Goal: Complete application form: Complete application form

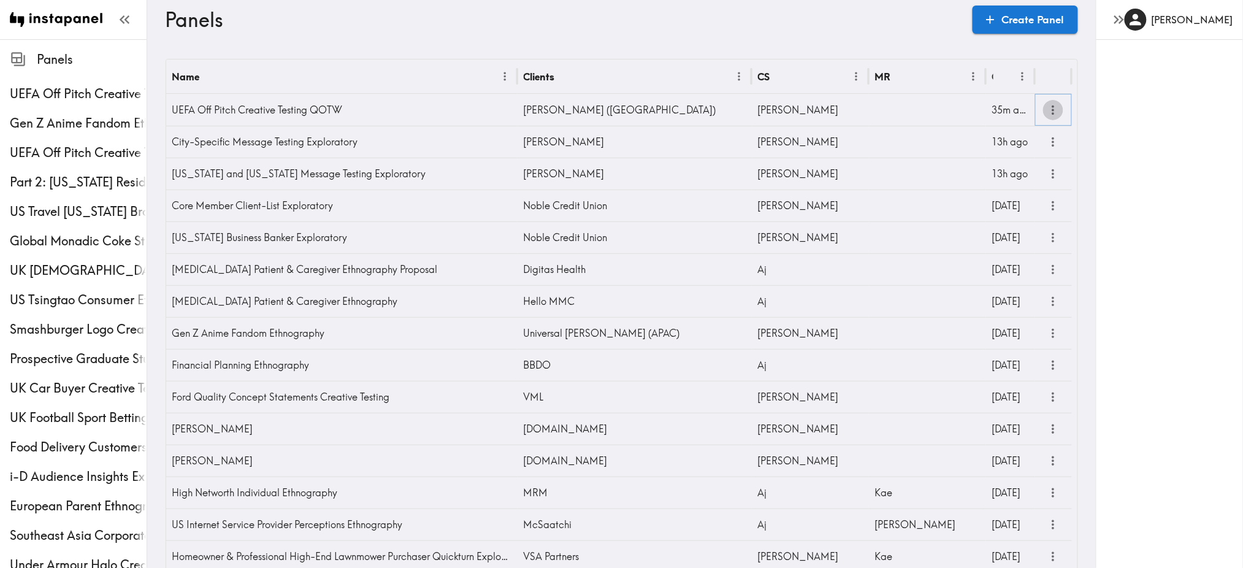
click at [1047, 111] on icon "more" at bounding box center [1053, 110] width 14 height 14
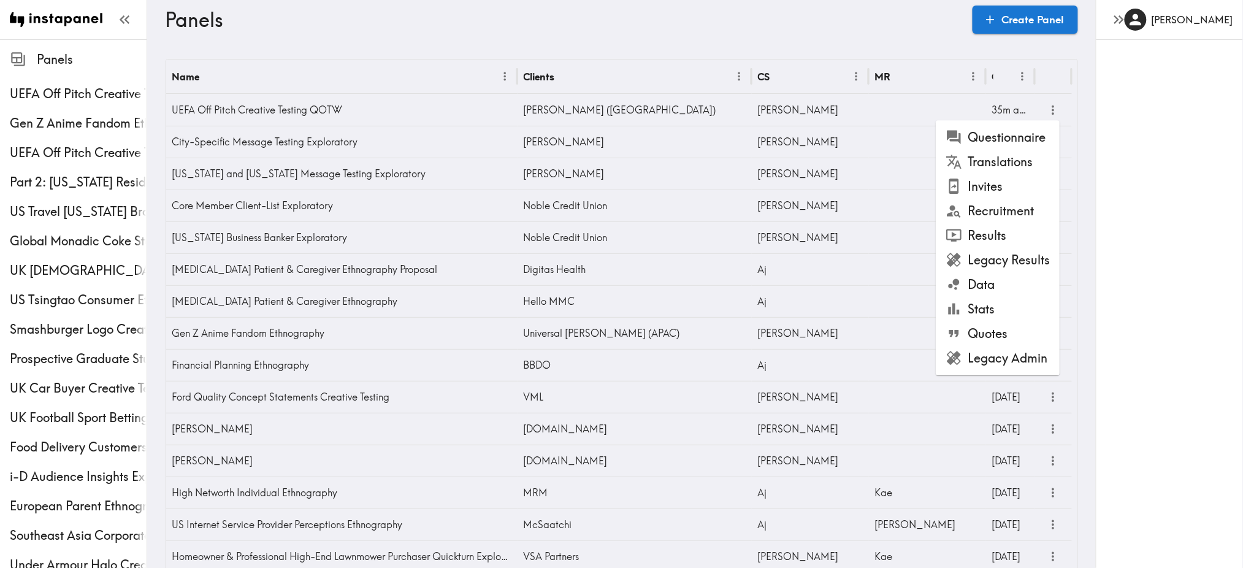
click at [998, 186] on li "Invites" at bounding box center [998, 186] width 124 height 25
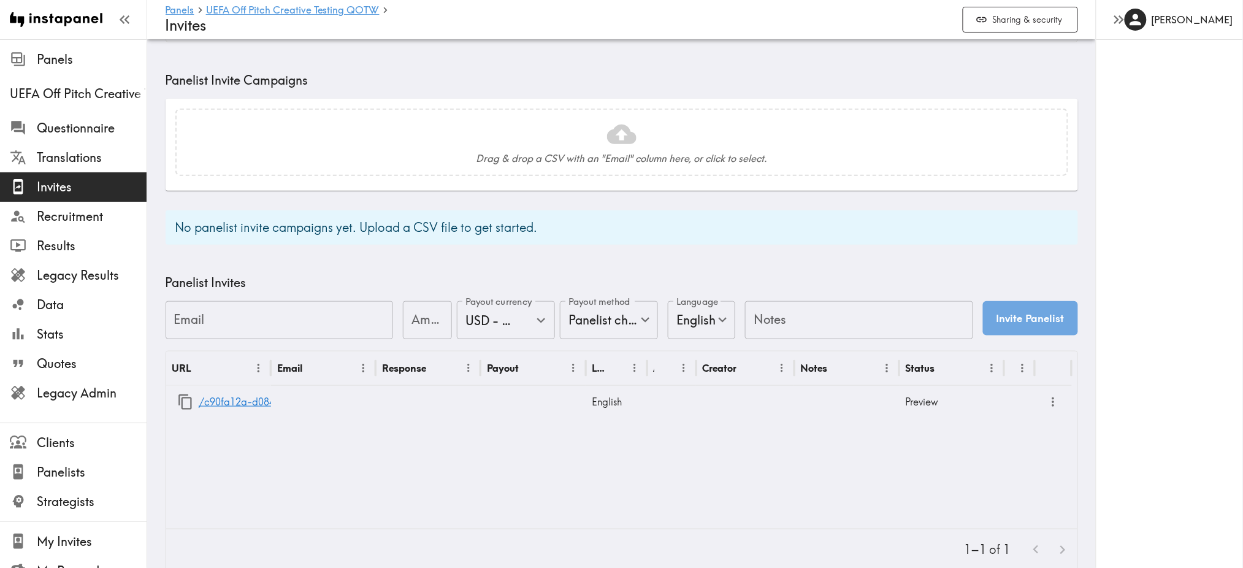
scroll to position [315, 0]
click at [226, 399] on link "/c90fa12a-d084-4d56-b043-dd464c6547f0" at bounding box center [299, 401] width 201 height 31
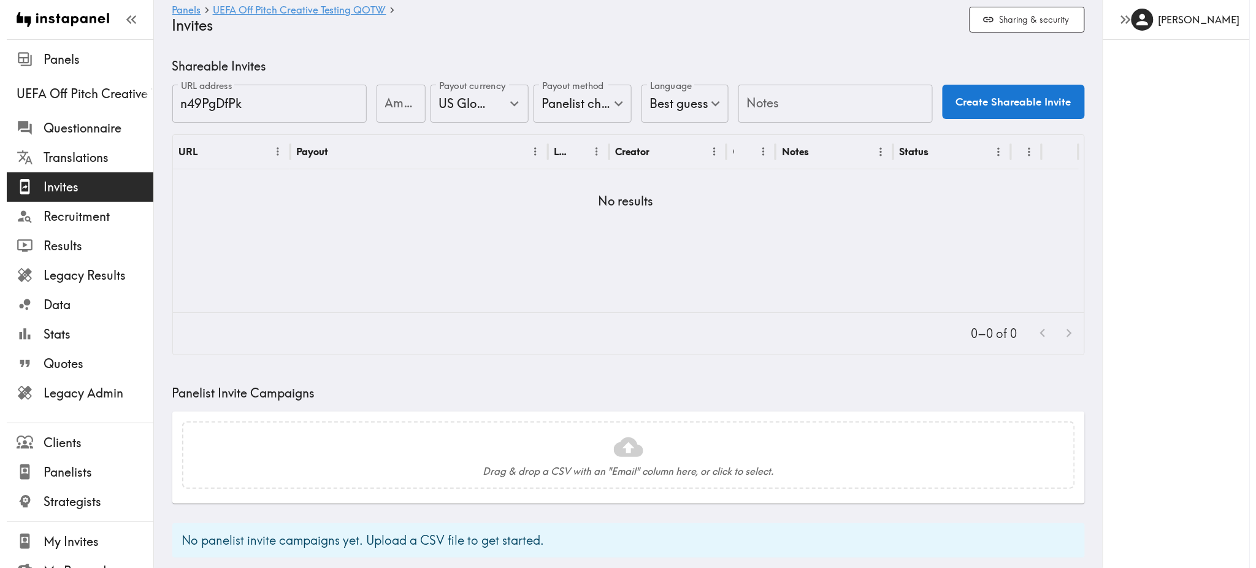
scroll to position [0, 0]
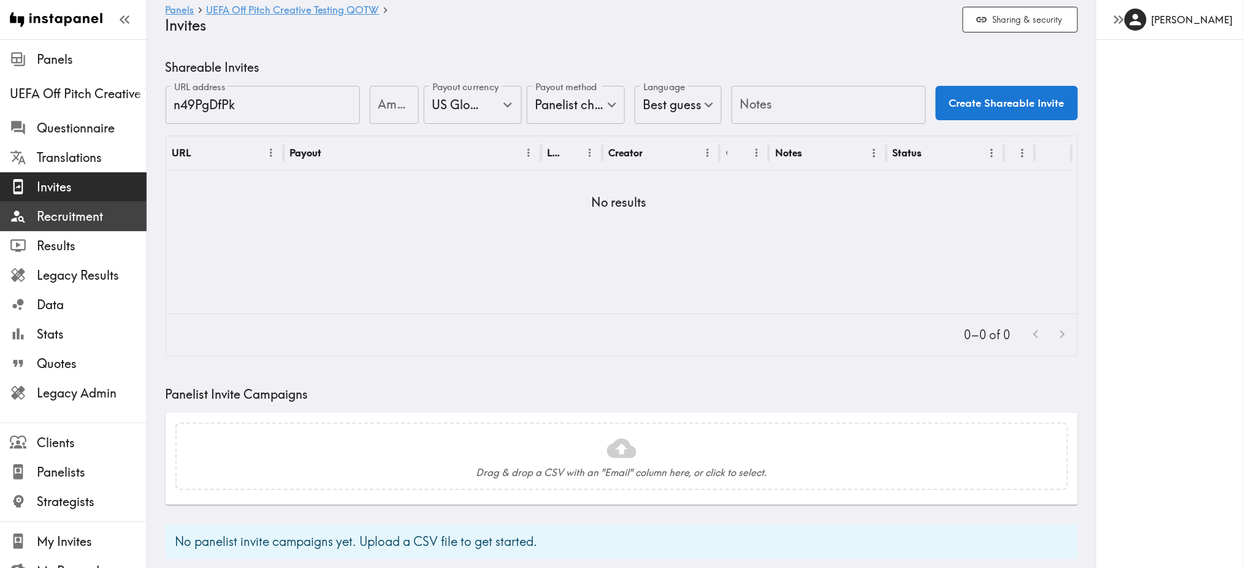
click at [50, 221] on span "Recruitment" at bounding box center [92, 216] width 110 height 17
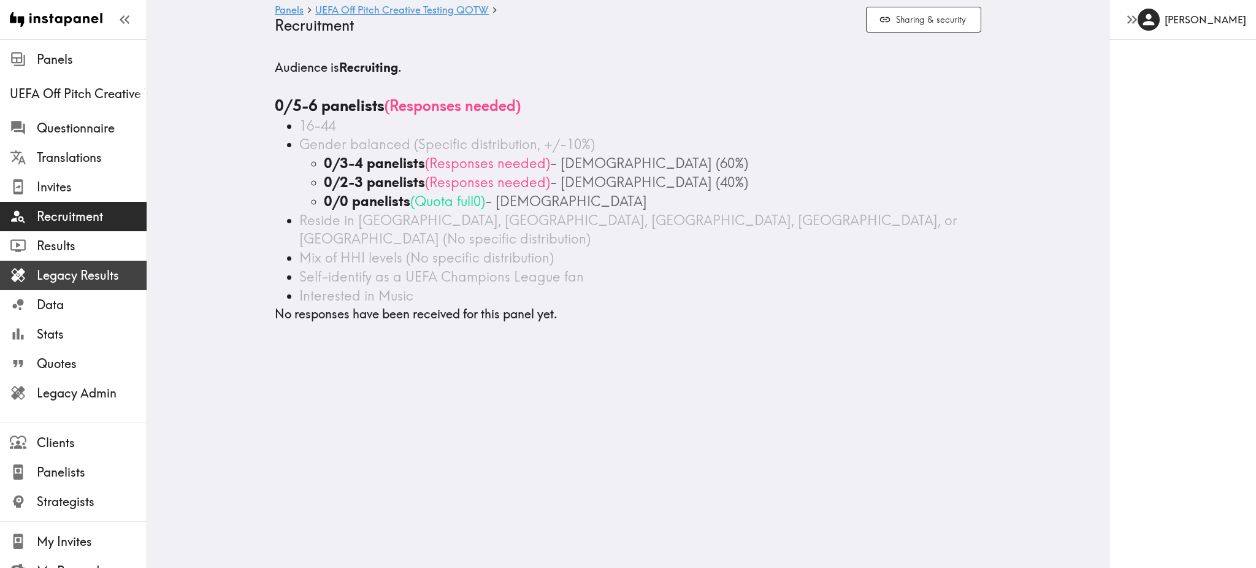
click at [62, 277] on span "Legacy Results" at bounding box center [92, 275] width 110 height 17
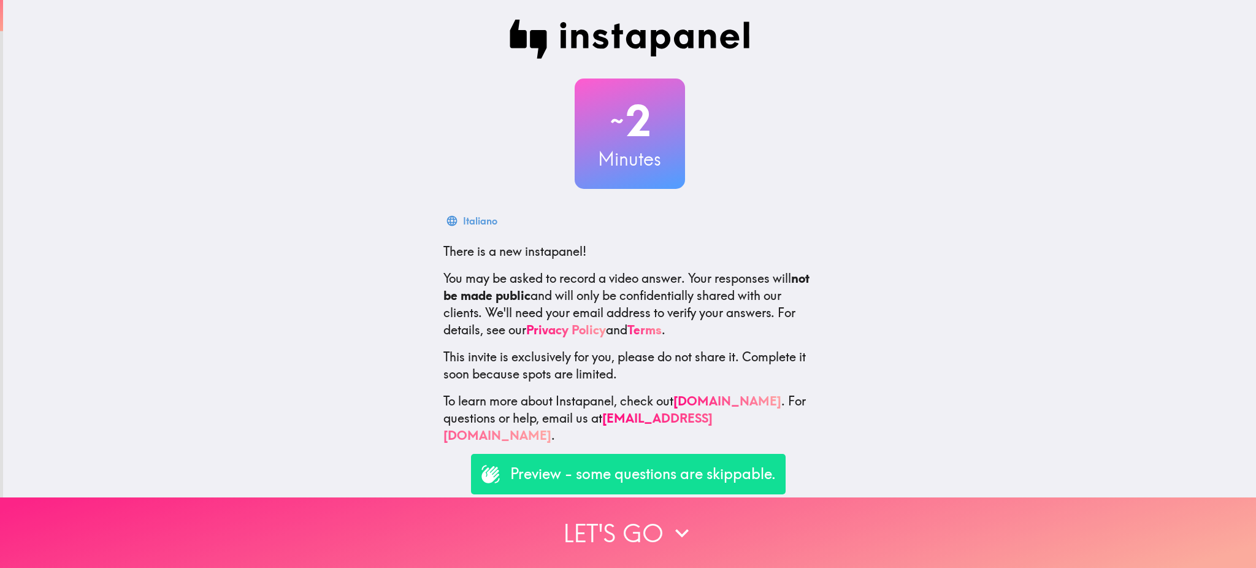
click at [645, 513] on button "Let's go" at bounding box center [628, 532] width 1256 height 71
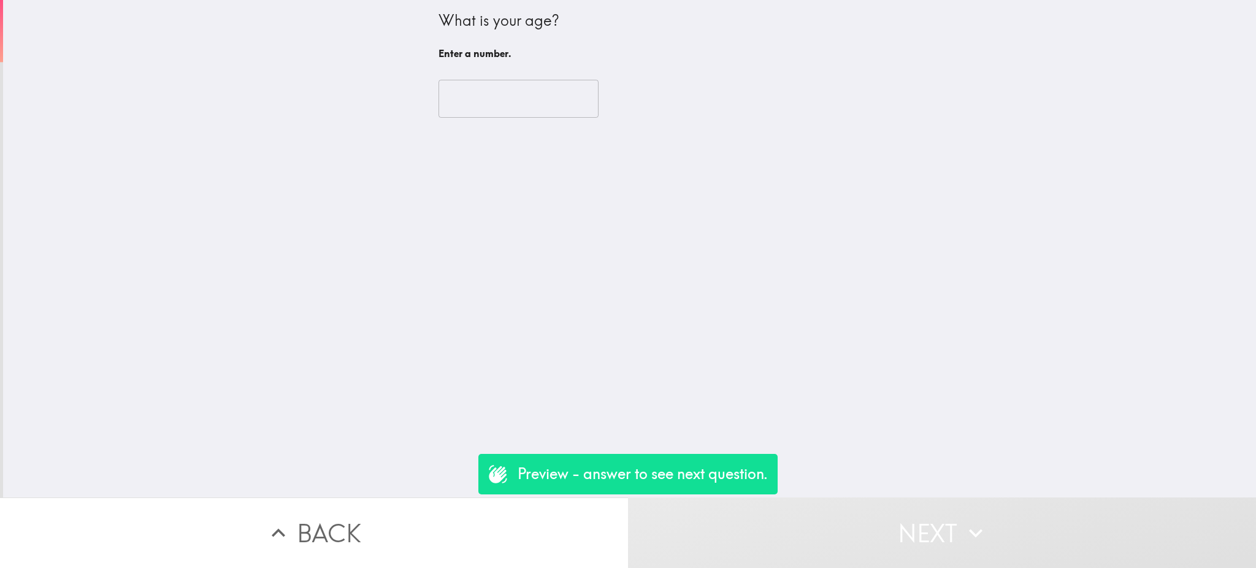
click at [459, 96] on input "number" at bounding box center [518, 99] width 160 height 38
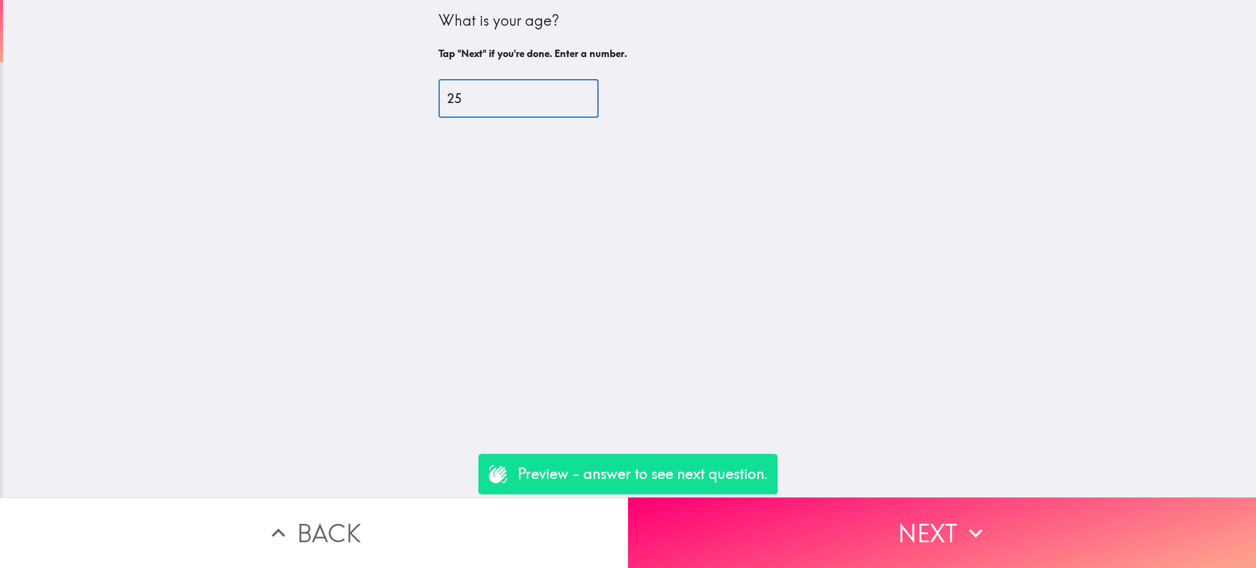
type input "25"
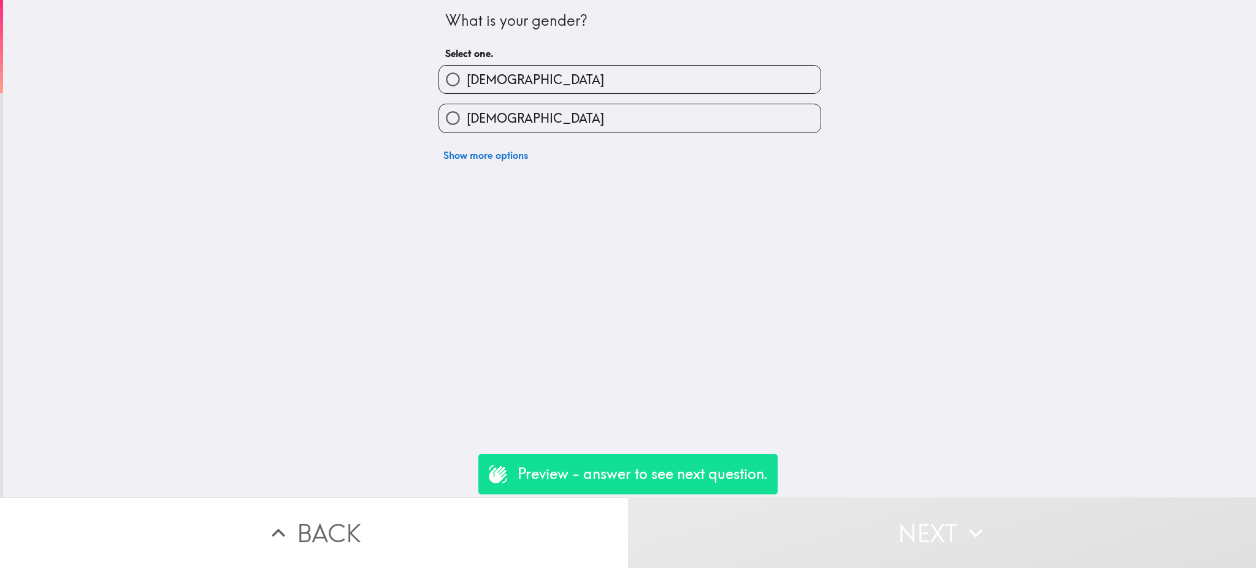
click at [467, 86] on span "Male" at bounding box center [535, 79] width 137 height 17
click at [460, 86] on input "Male" at bounding box center [453, 80] width 28 height 28
radio input "true"
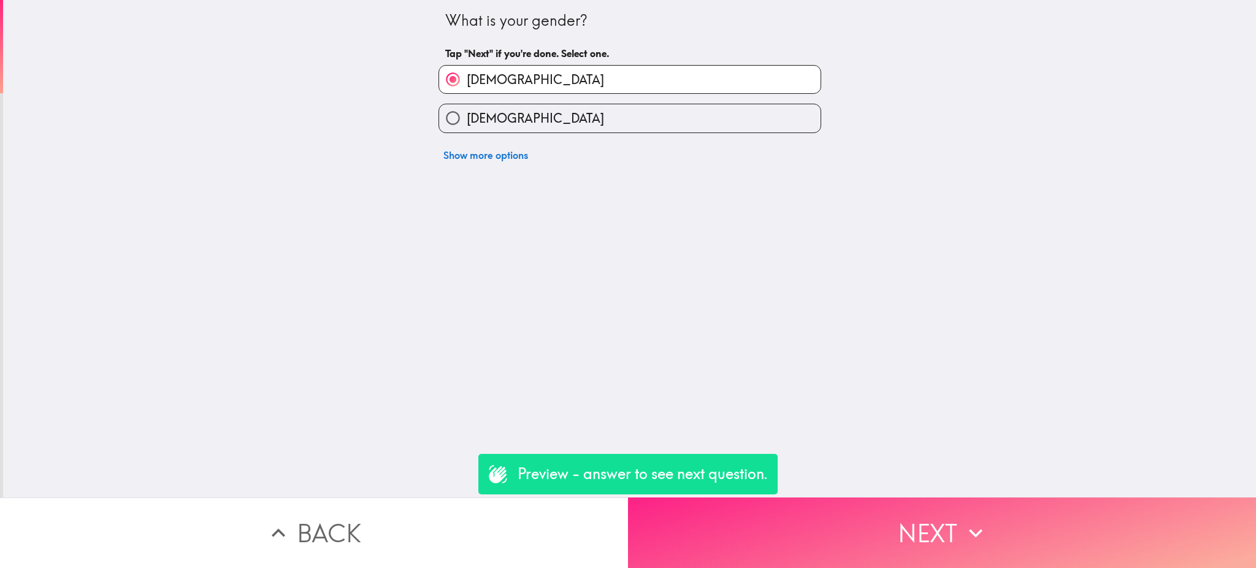
click at [822, 511] on button "Next" at bounding box center [942, 532] width 628 height 71
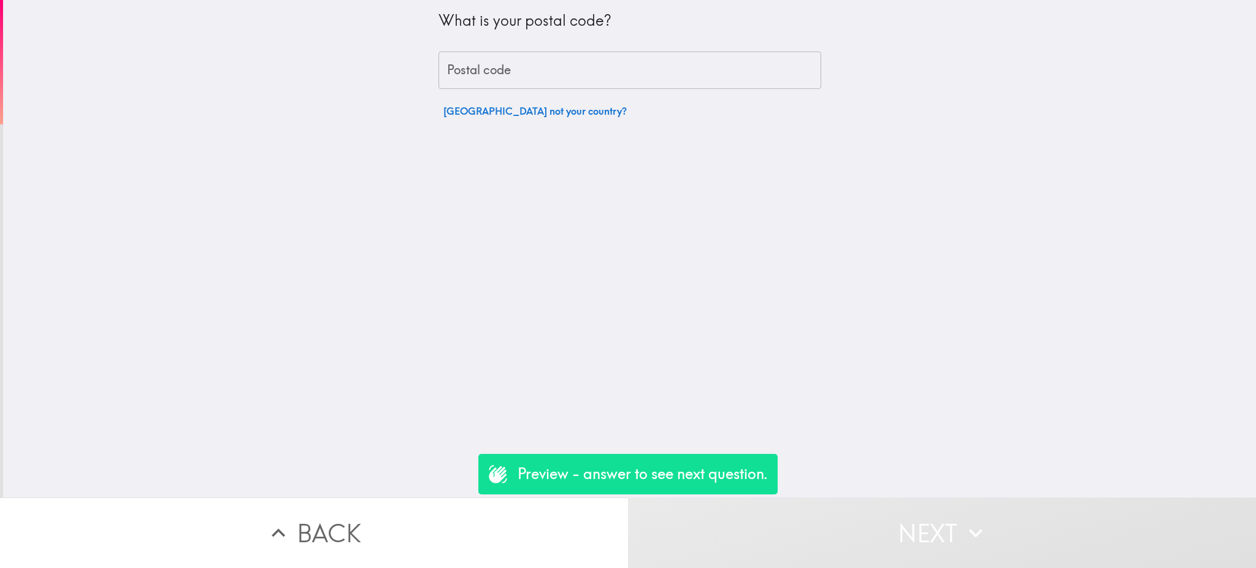
click at [531, 82] on input "Postal code" at bounding box center [629, 70] width 383 height 38
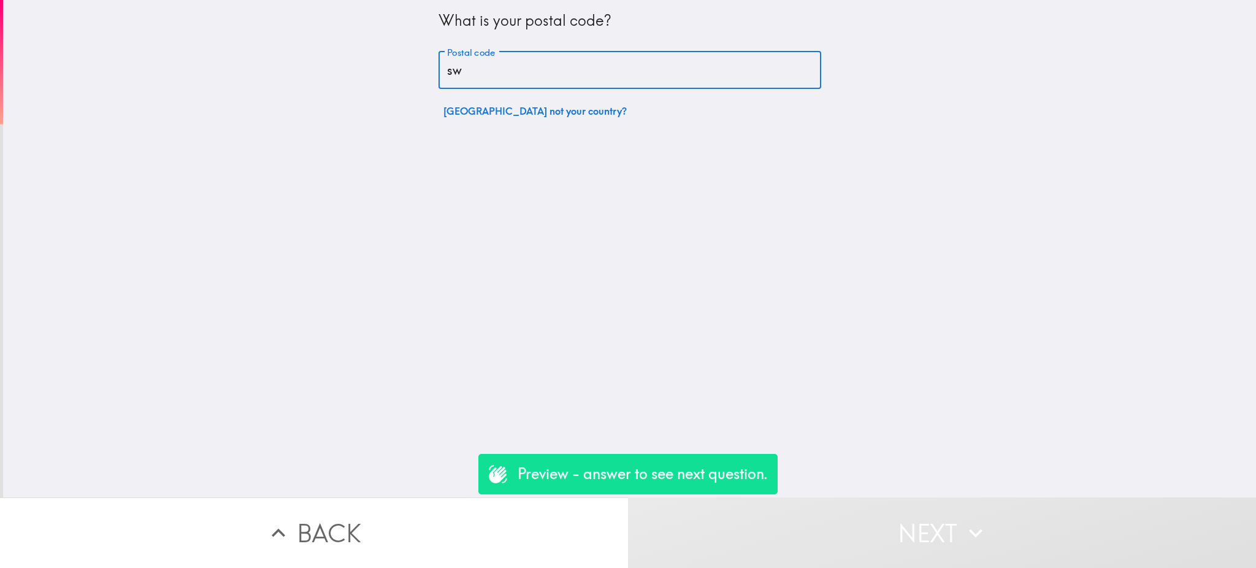
type input "s"
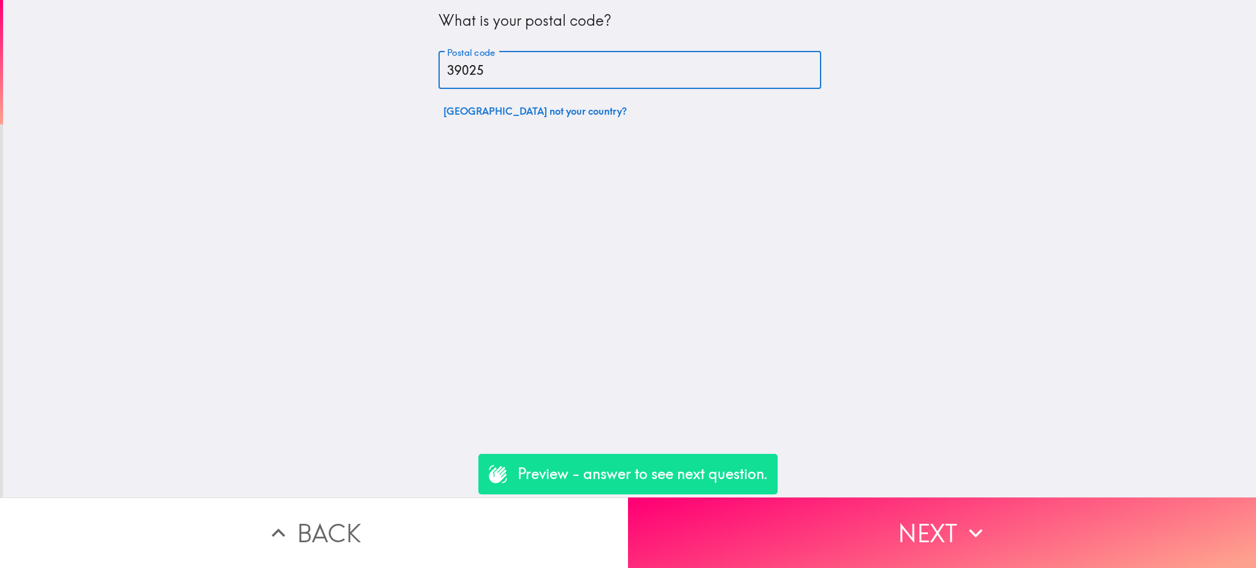
type input "39025"
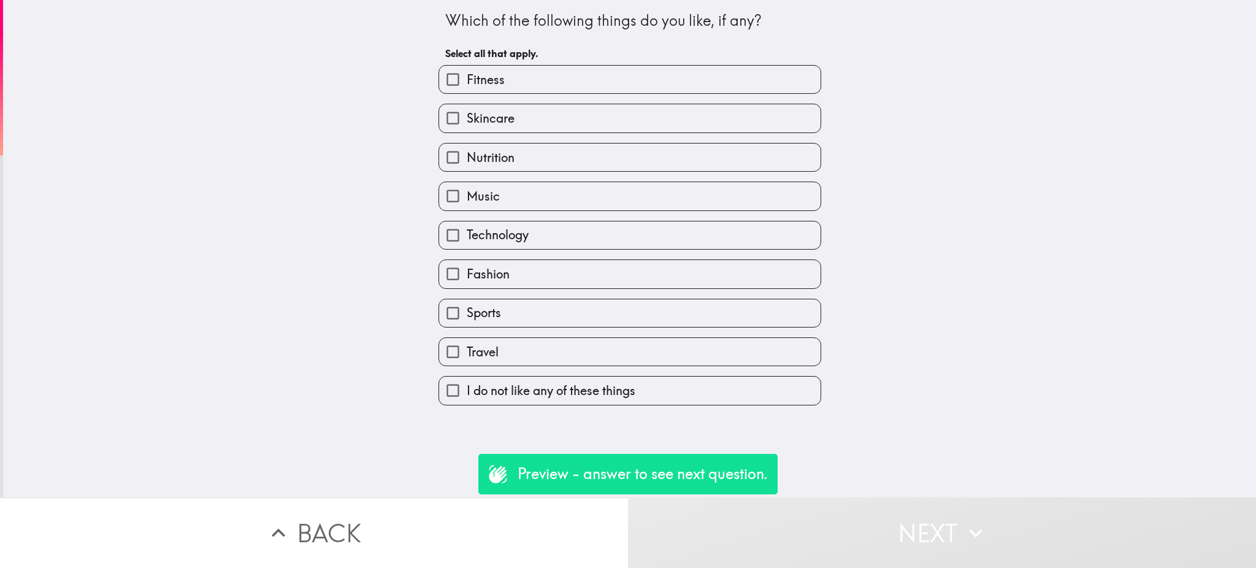
click at [496, 318] on label "Sports" at bounding box center [629, 313] width 381 height 28
click at [467, 318] on input "Sports" at bounding box center [453, 313] width 28 height 28
checkbox input "true"
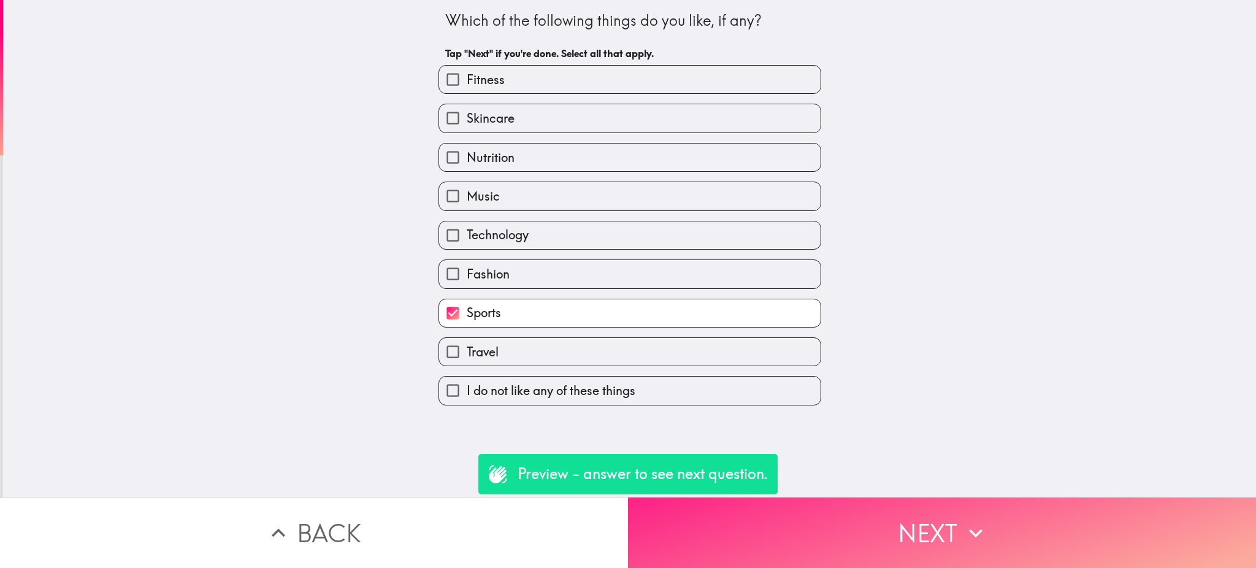
click at [722, 526] on button "Next" at bounding box center [942, 532] width 628 height 71
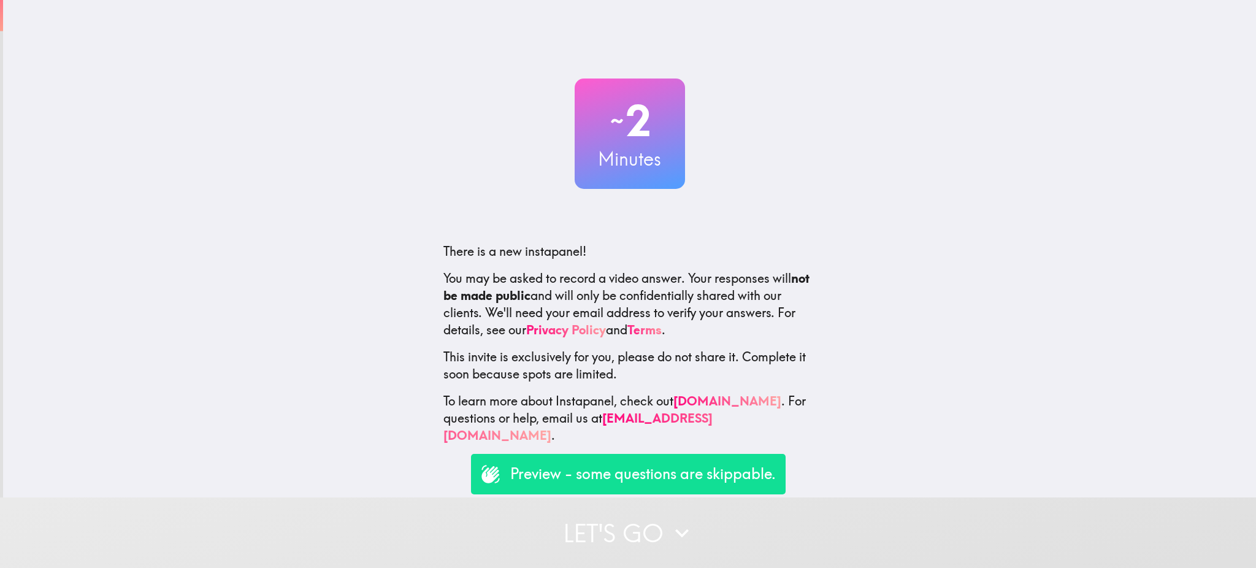
click at [567, 468] on p "Preview - some questions are skippable." at bounding box center [642, 473] width 265 height 21
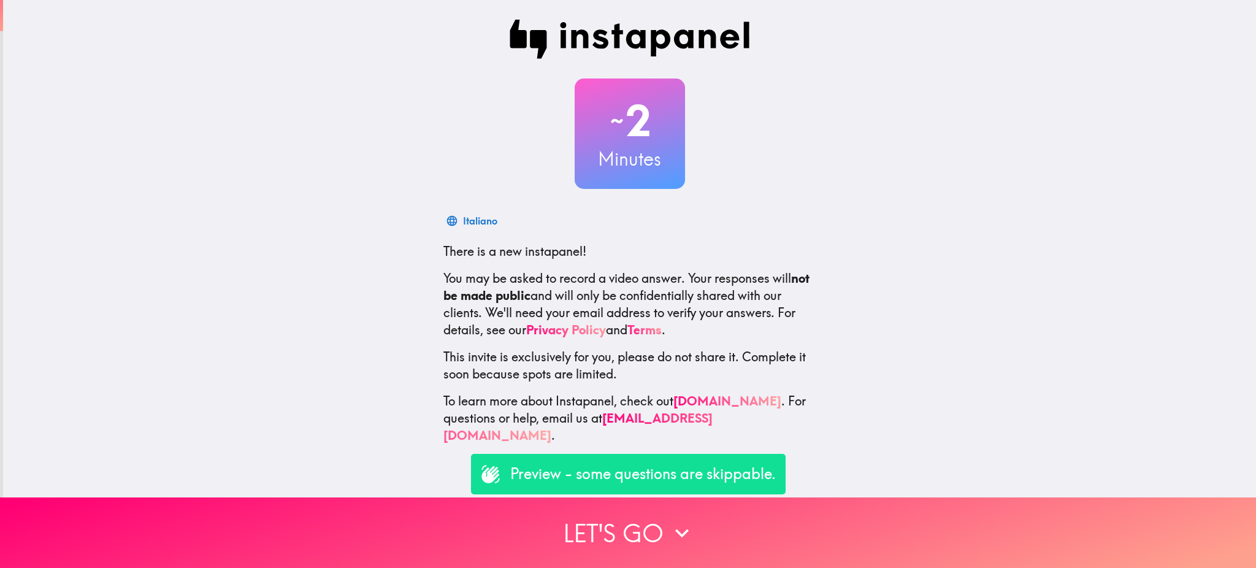
click at [567, 468] on p "Preview - some questions are skippable." at bounding box center [642, 473] width 265 height 21
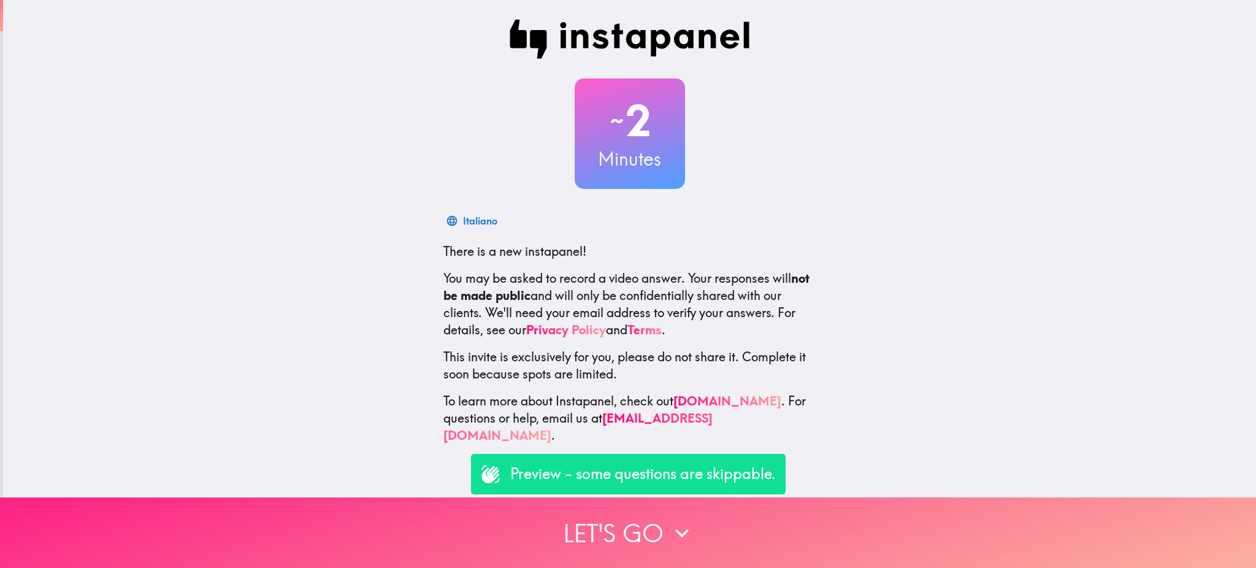
click at [570, 521] on button "Let's go" at bounding box center [628, 532] width 1256 height 71
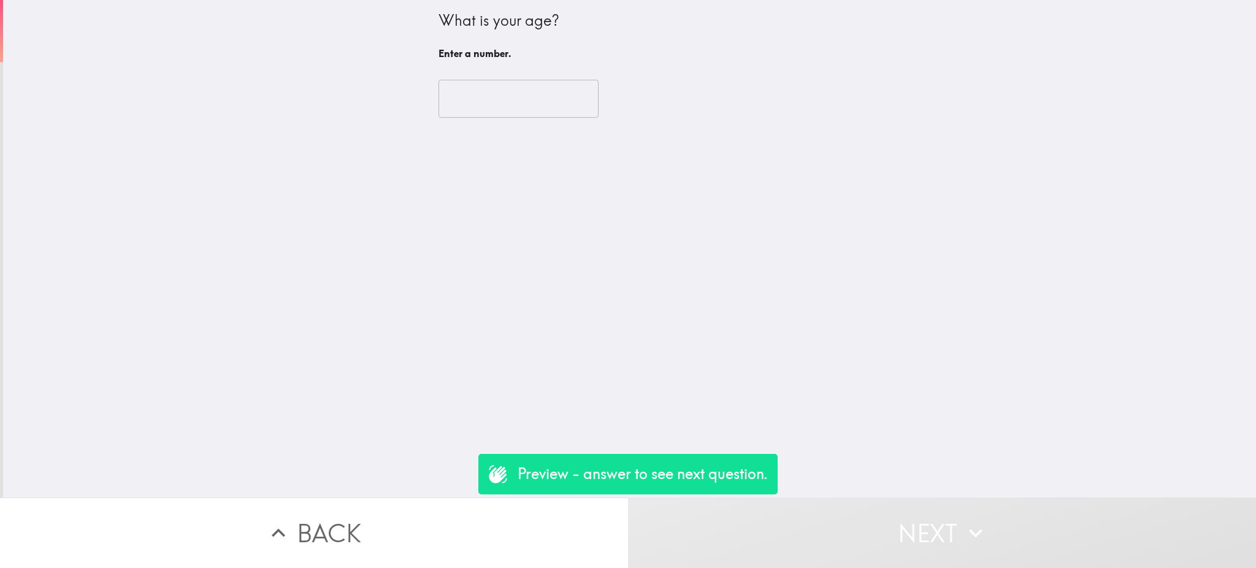
click at [477, 113] on input "number" at bounding box center [518, 99] width 160 height 38
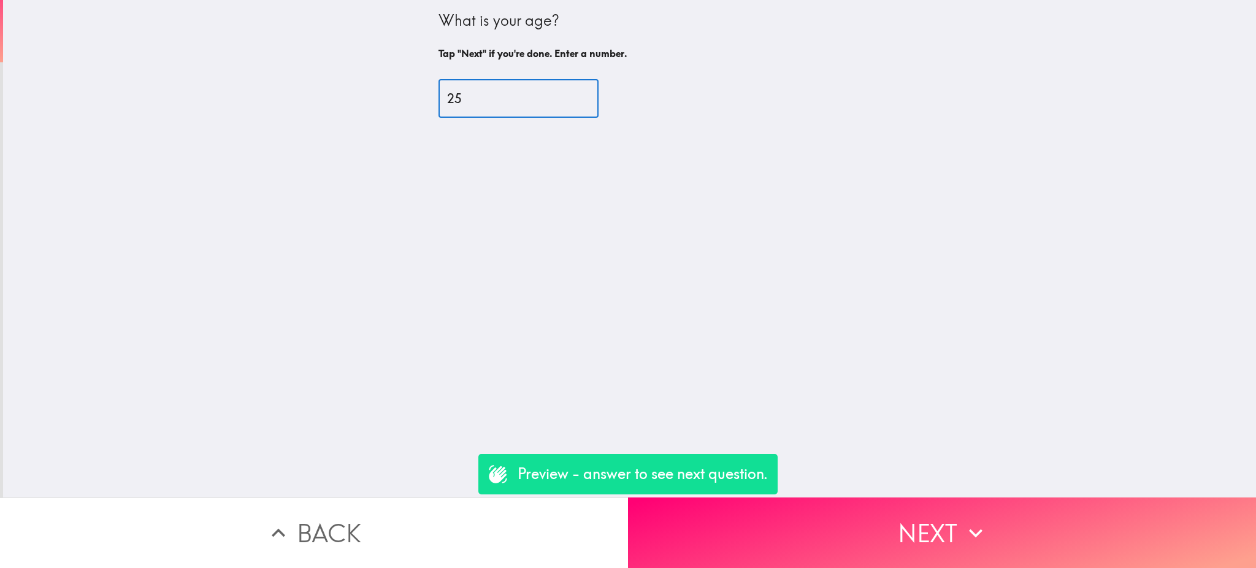
type input "25"
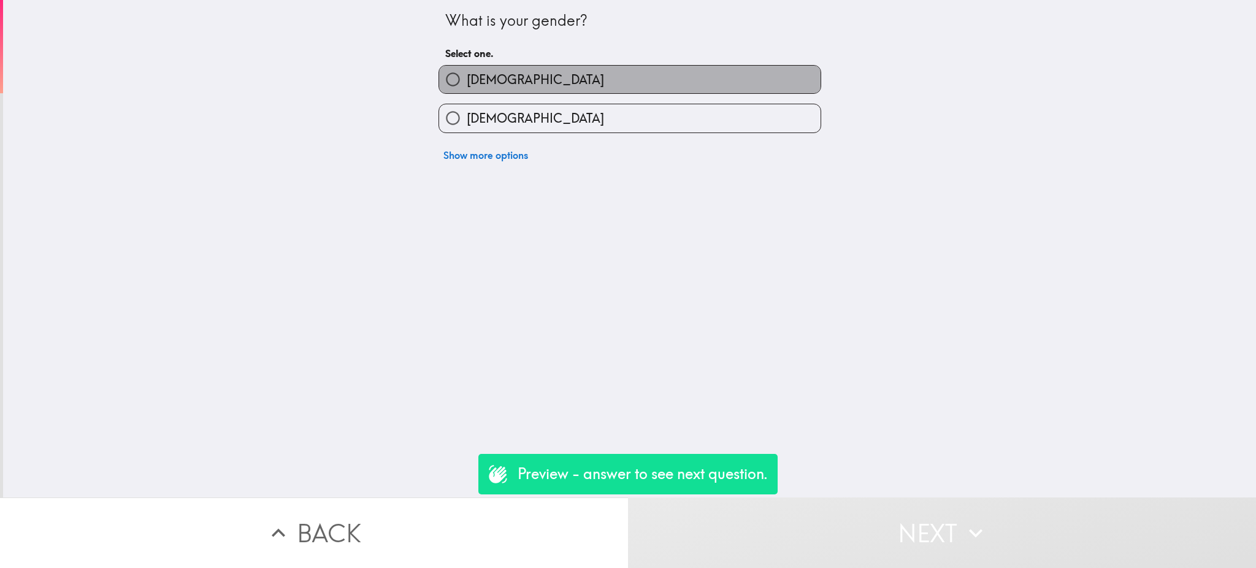
click at [488, 78] on label "Male" at bounding box center [629, 80] width 381 height 28
click at [467, 78] on input "Male" at bounding box center [453, 80] width 28 height 28
radio input "true"
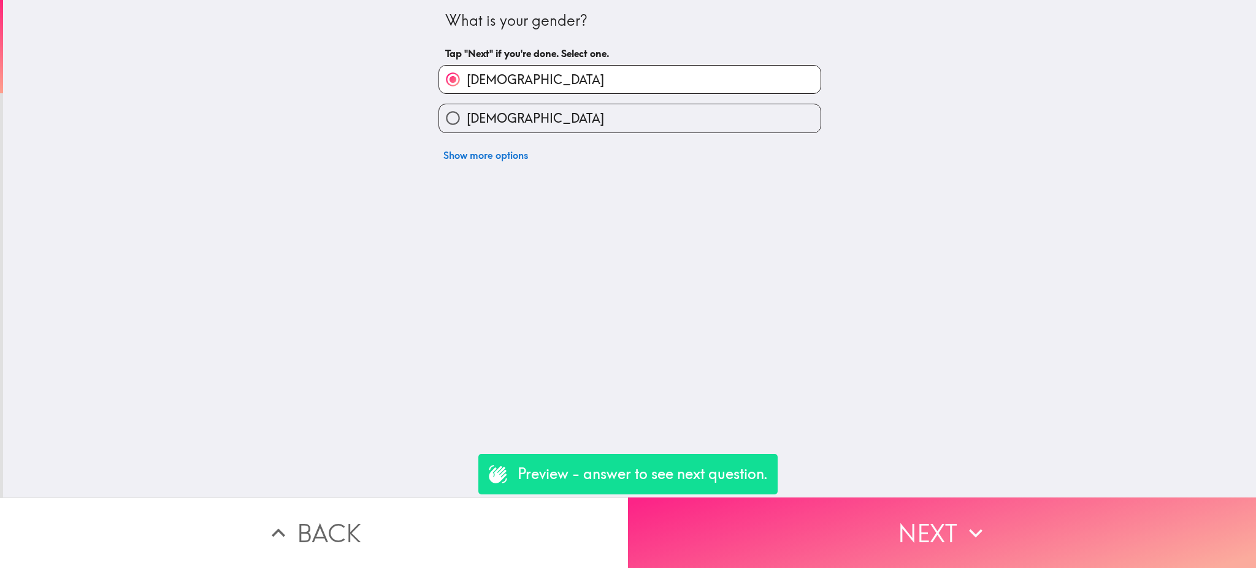
click at [856, 508] on button "Next" at bounding box center [942, 532] width 628 height 71
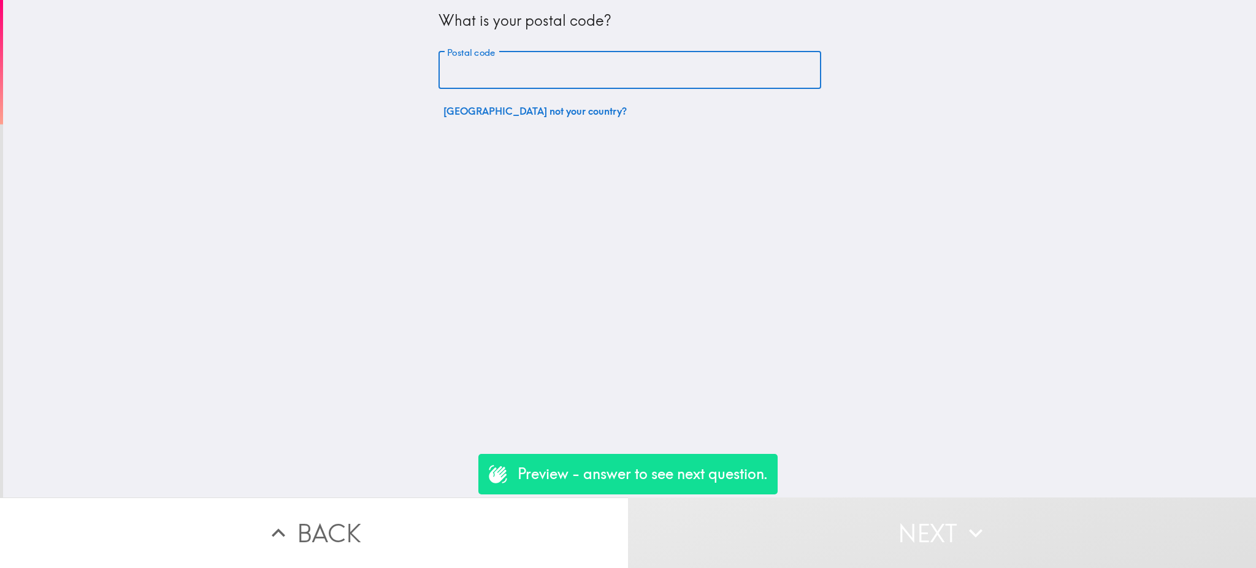
click at [486, 64] on input "Postal code" at bounding box center [629, 70] width 383 height 38
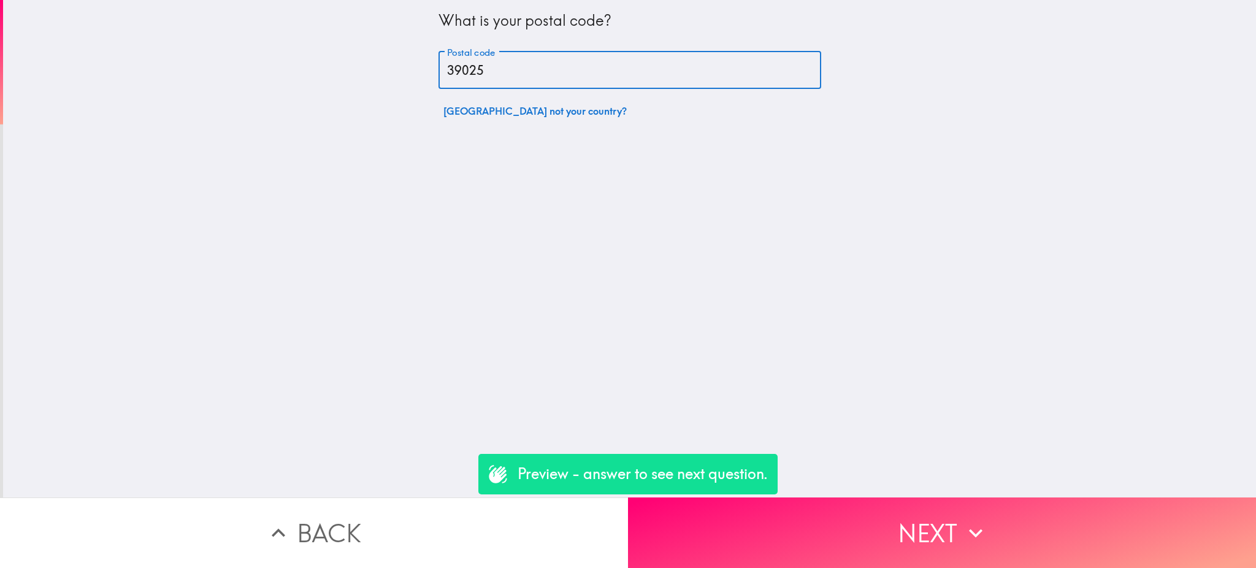
type input "39025"
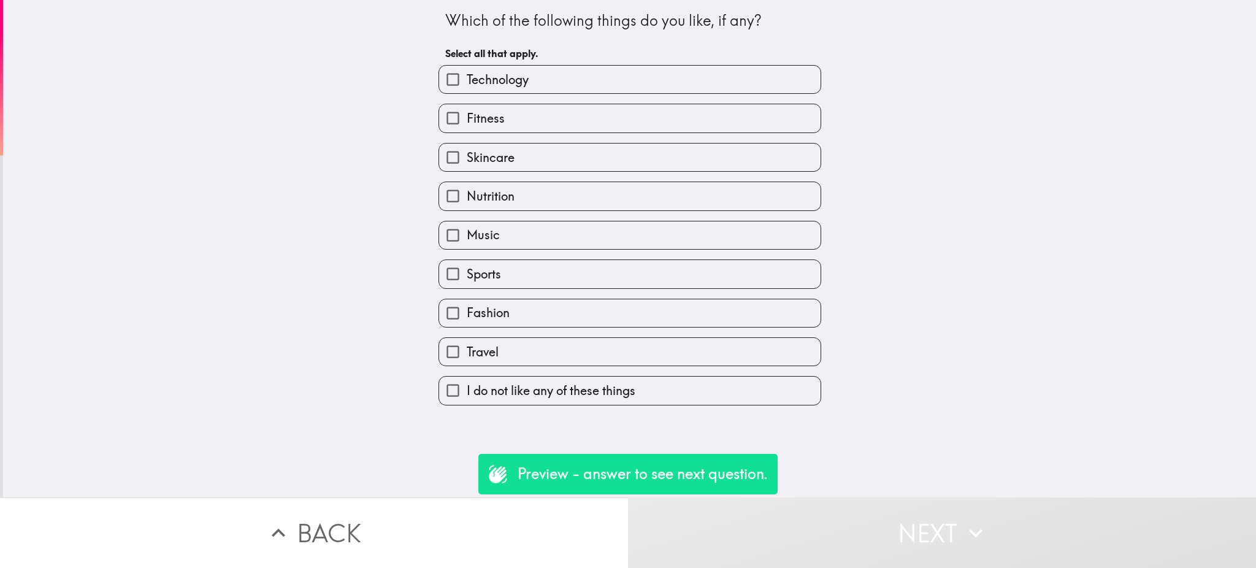
click at [459, 221] on label "Music" at bounding box center [629, 235] width 381 height 28
click at [459, 221] on input "Music" at bounding box center [453, 235] width 28 height 28
checkbox input "true"
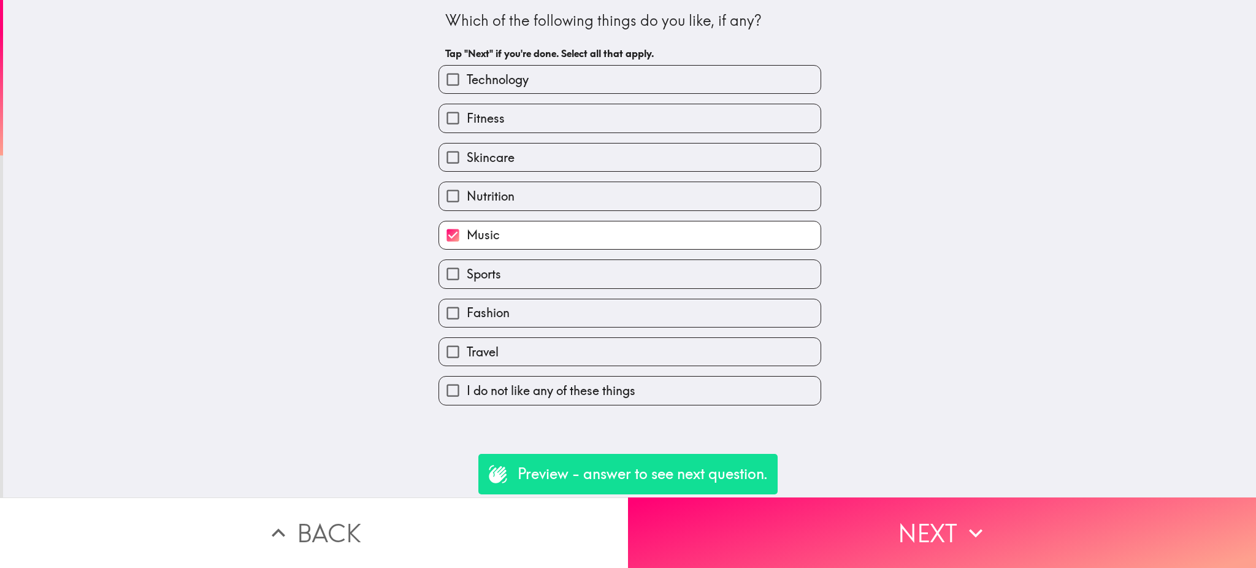
click at [467, 270] on span "Sports" at bounding box center [484, 273] width 34 height 17
click at [458, 270] on input "Sports" at bounding box center [453, 274] width 28 height 28
checkbox input "true"
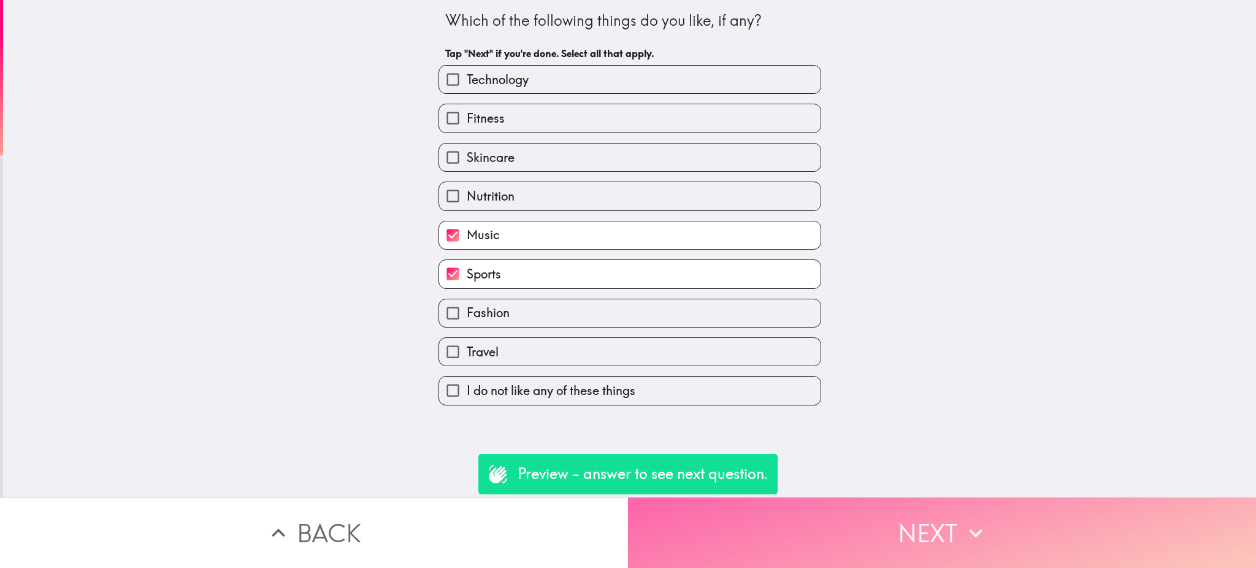
click at [809, 524] on button "Next" at bounding box center [942, 532] width 628 height 71
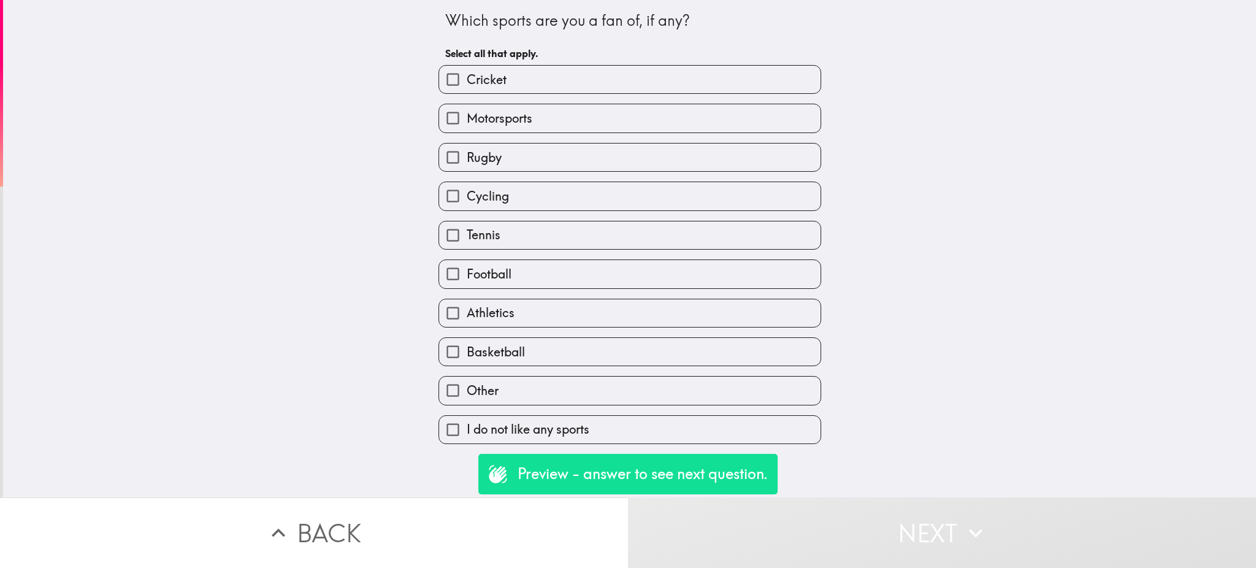
click at [478, 287] on label "Football" at bounding box center [629, 274] width 381 height 28
click at [467, 287] on input "Football" at bounding box center [453, 274] width 28 height 28
checkbox input "true"
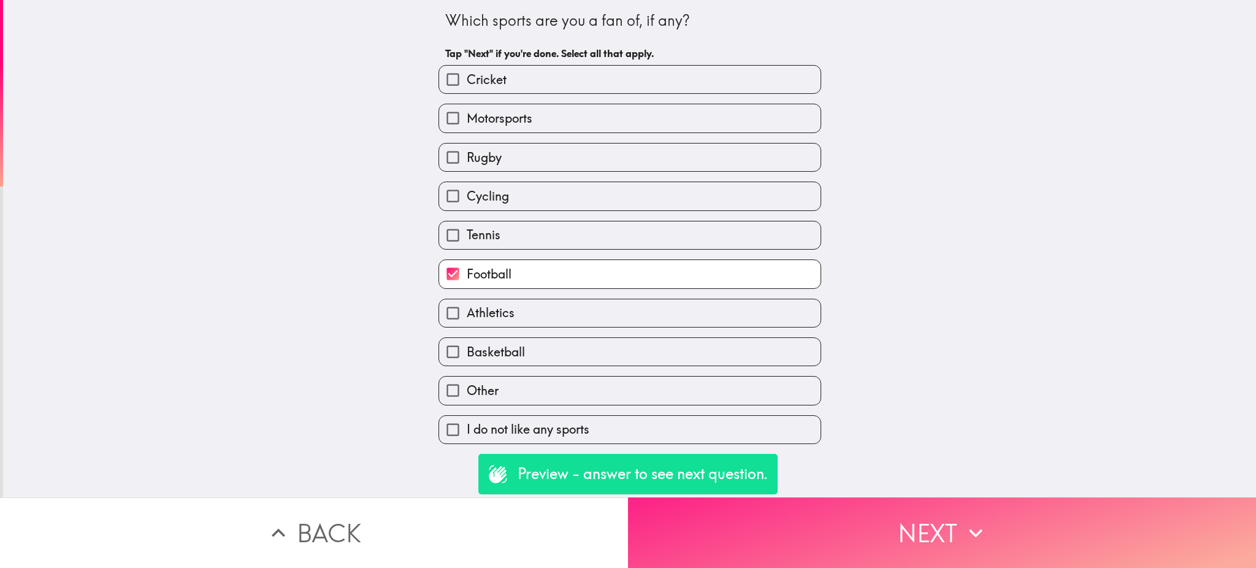
click at [717, 528] on button "Next" at bounding box center [942, 532] width 628 height 71
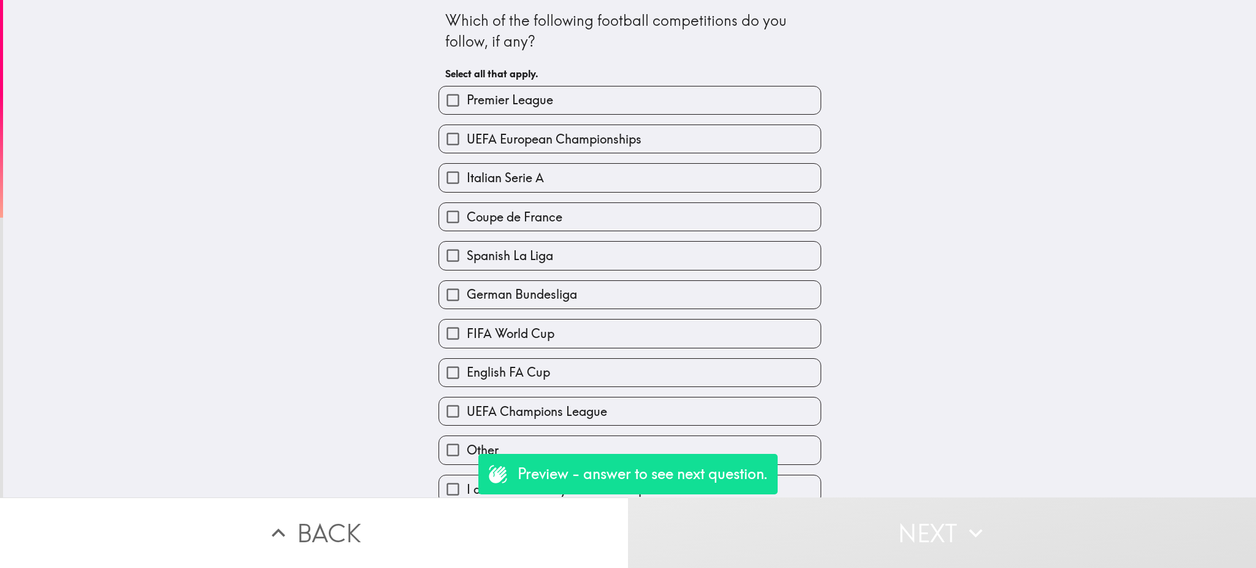
click at [514, 153] on div "Italian Serie A" at bounding box center [625, 172] width 392 height 39
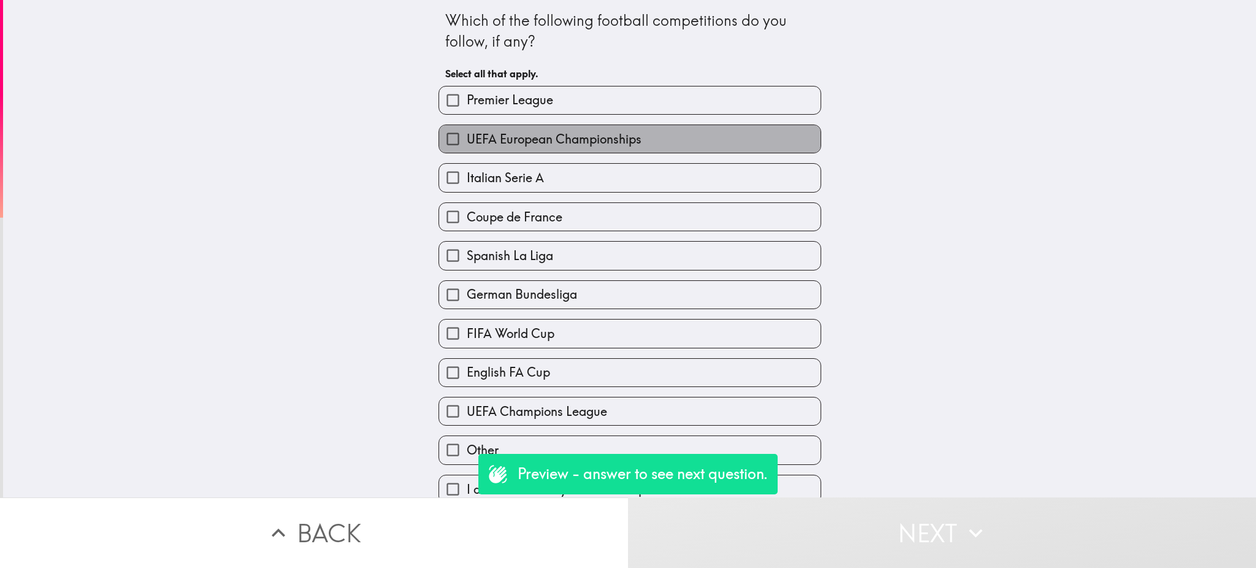
click at [510, 142] on span "UEFA European Championships" at bounding box center [554, 139] width 175 height 17
click at [467, 142] on input "UEFA European Championships" at bounding box center [453, 139] width 28 height 28
checkbox input "true"
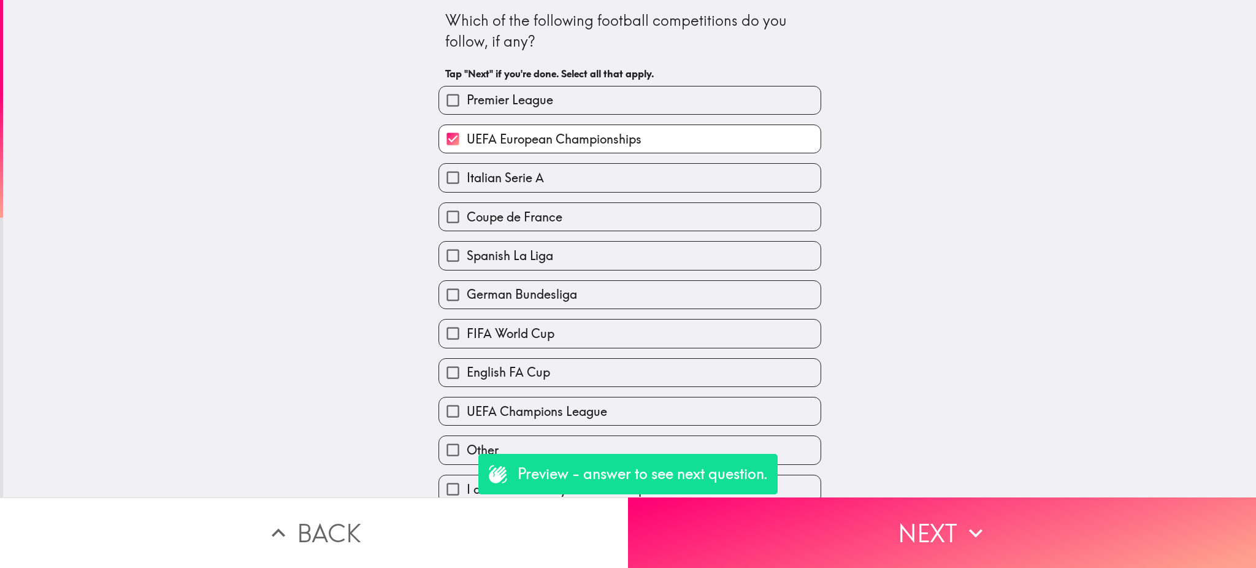
click at [511, 112] on label "Premier League" at bounding box center [629, 100] width 381 height 28
click at [467, 112] on input "Premier League" at bounding box center [453, 100] width 28 height 28
checkbox input "true"
click at [597, 413] on label "UEFA Champions League" at bounding box center [629, 411] width 381 height 28
click at [467, 413] on input "UEFA Champions League" at bounding box center [453, 411] width 28 height 28
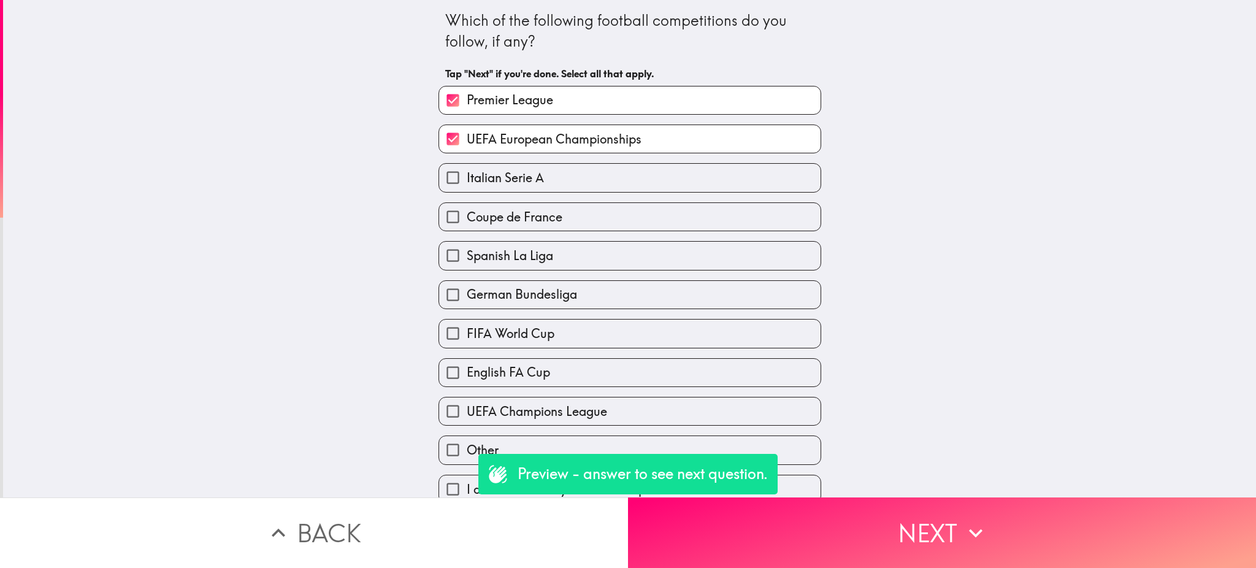
checkbox input "true"
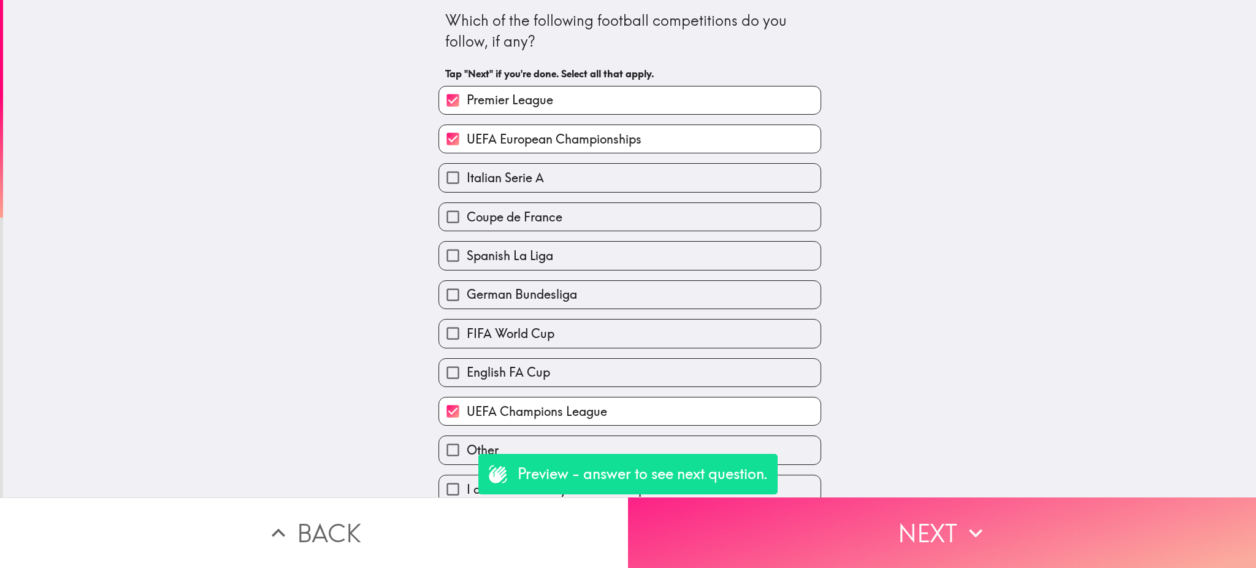
click at [761, 514] on button "Next" at bounding box center [942, 532] width 628 height 71
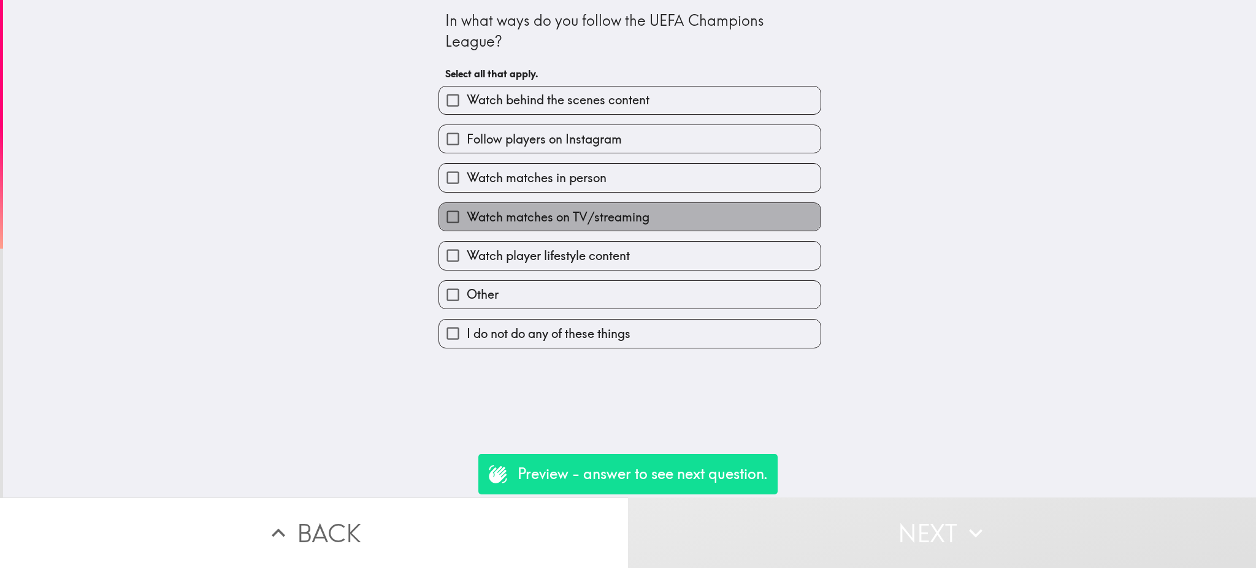
click at [581, 217] on span "Watch matches on TV/streaming" at bounding box center [558, 216] width 183 height 17
click at [467, 217] on input "Watch matches on TV/streaming" at bounding box center [453, 217] width 28 height 28
checkbox input "true"
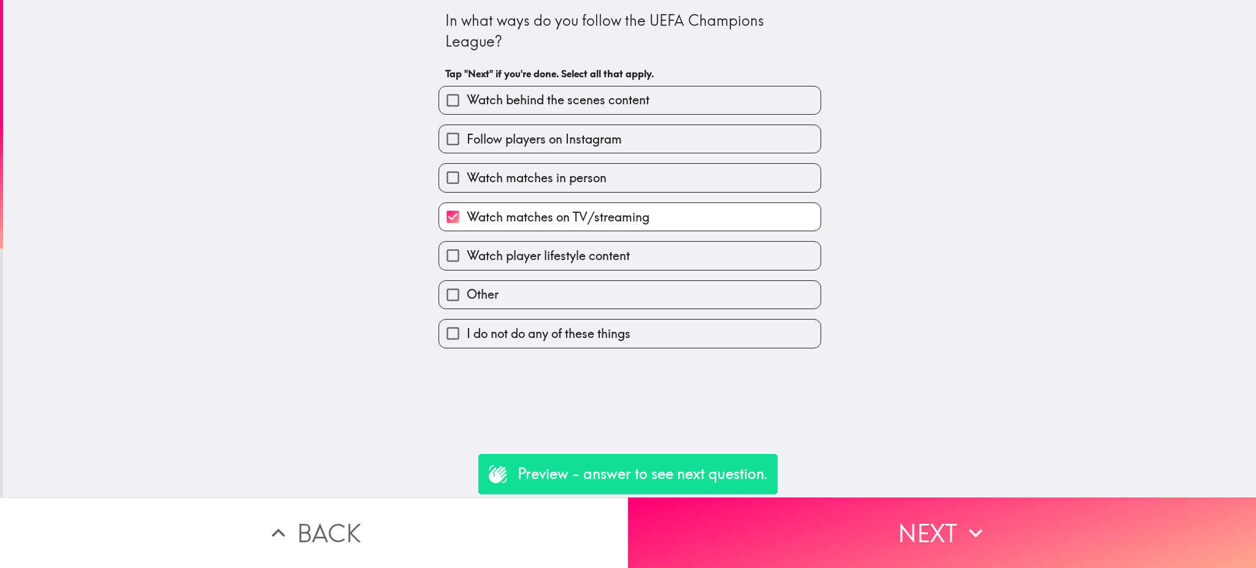
click at [577, 261] on span "Watch player lifestyle content" at bounding box center [548, 255] width 163 height 17
click at [467, 261] on input "Watch player lifestyle content" at bounding box center [453, 256] width 28 height 28
checkbox input "true"
click at [600, 181] on label "Watch matches in person" at bounding box center [629, 178] width 381 height 28
click at [467, 181] on input "Watch matches in person" at bounding box center [453, 178] width 28 height 28
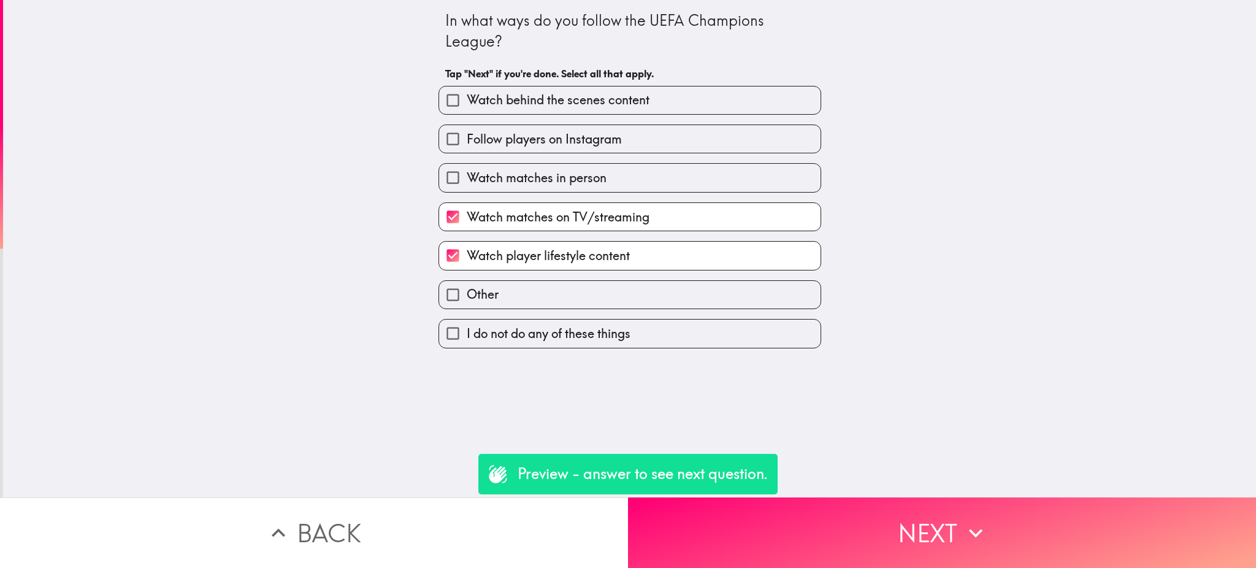
checkbox input "true"
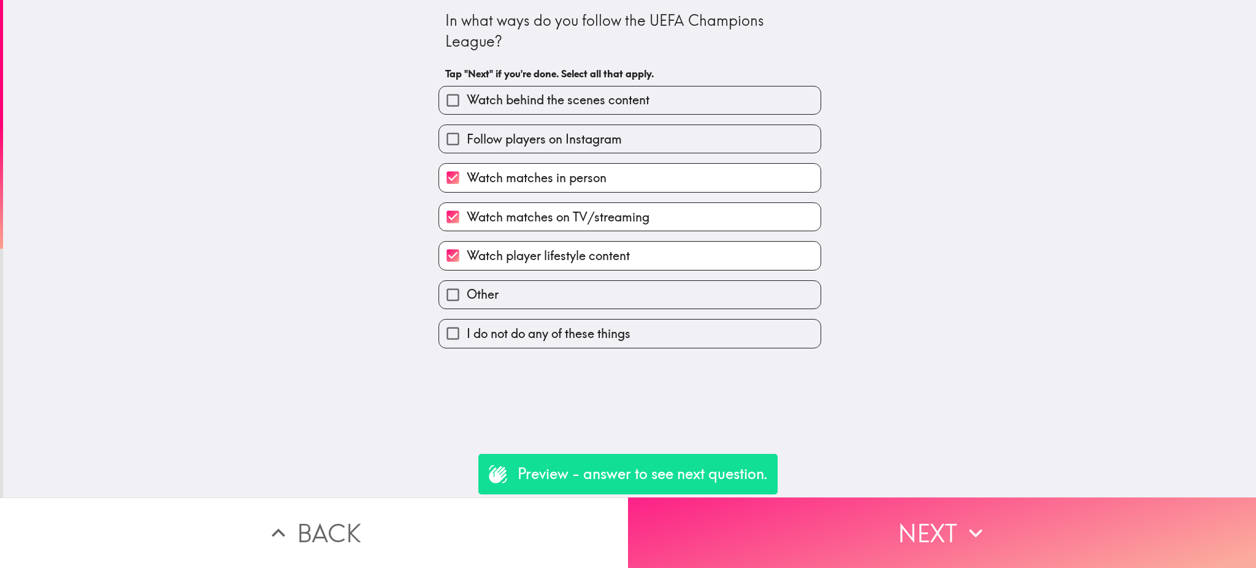
click at [790, 497] on button "Next" at bounding box center [942, 532] width 628 height 71
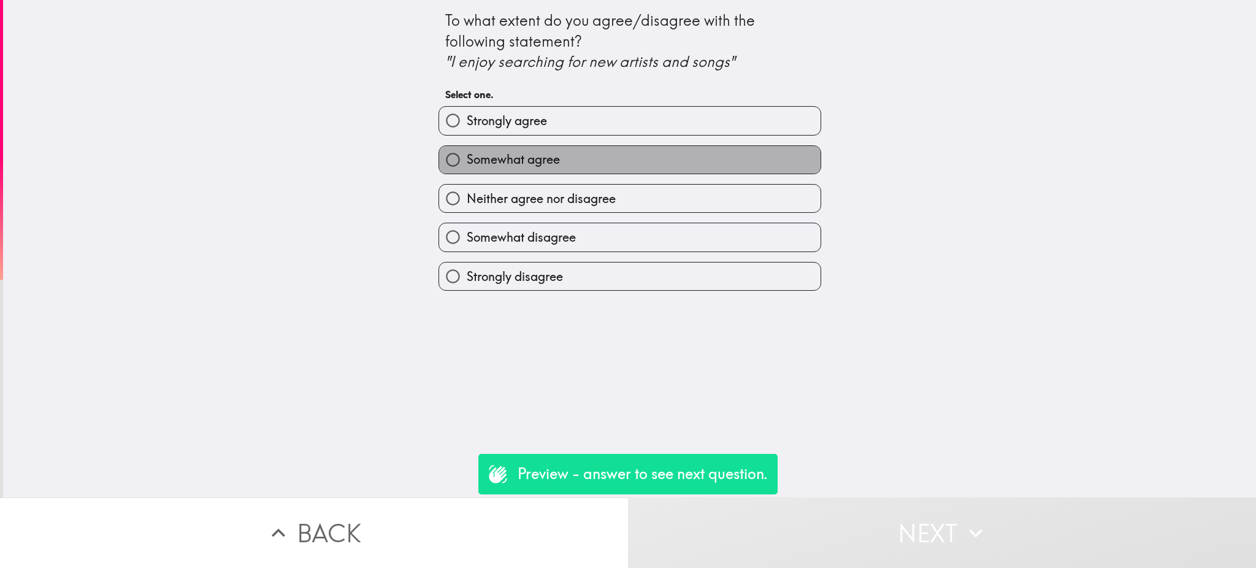
click at [555, 158] on label "Somewhat agree" at bounding box center [629, 160] width 381 height 28
click at [467, 158] on input "Somewhat agree" at bounding box center [453, 160] width 28 height 28
radio input "true"
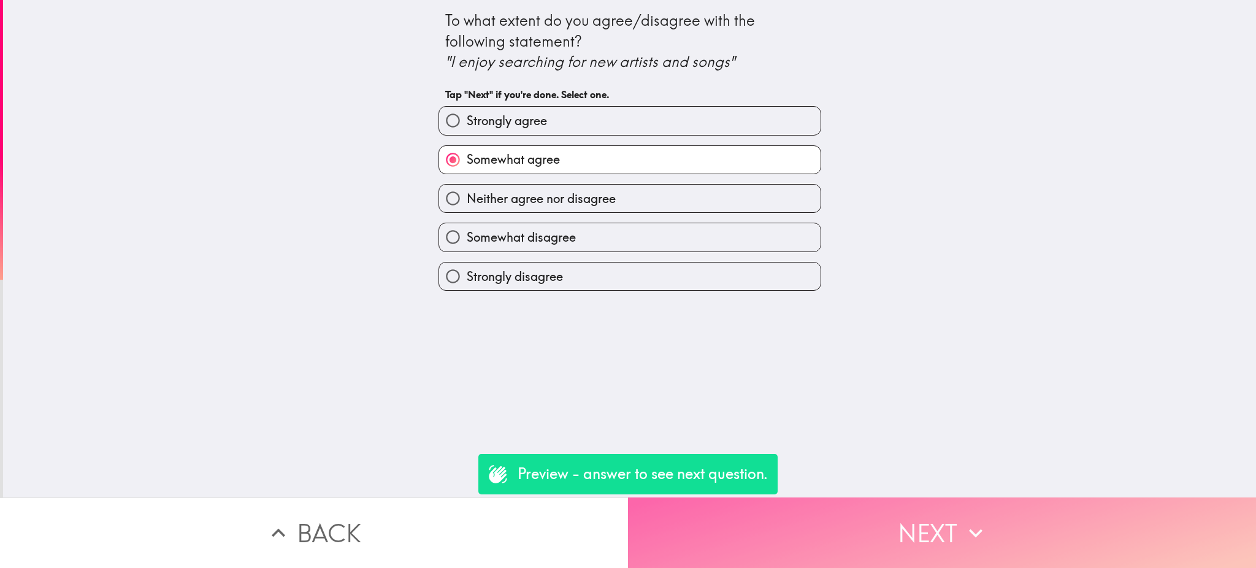
click at [784, 502] on button "Next" at bounding box center [942, 532] width 628 height 71
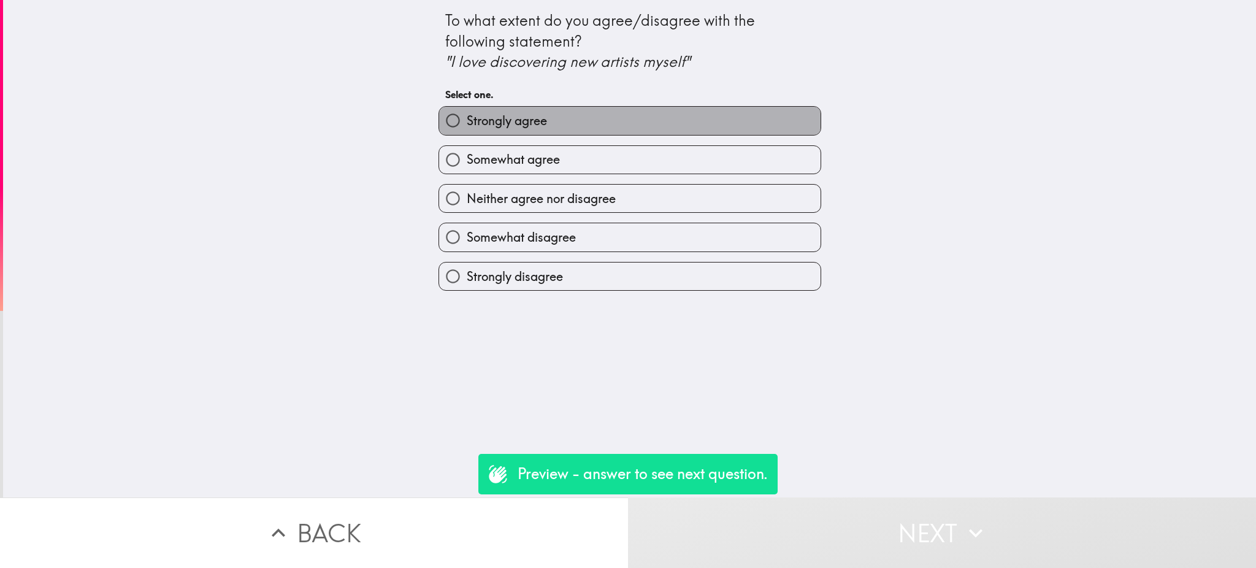
click at [544, 132] on label "Strongly agree" at bounding box center [629, 121] width 381 height 28
click at [467, 132] on input "Strongly agree" at bounding box center [453, 121] width 28 height 28
radio input "true"
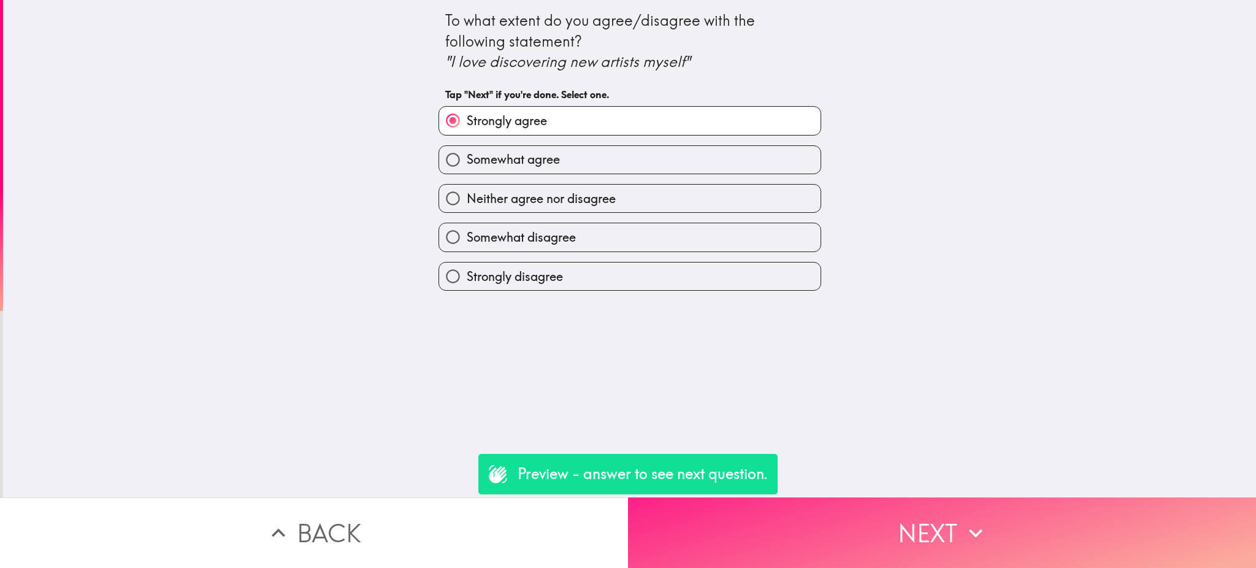
click at [810, 508] on button "Next" at bounding box center [942, 532] width 628 height 71
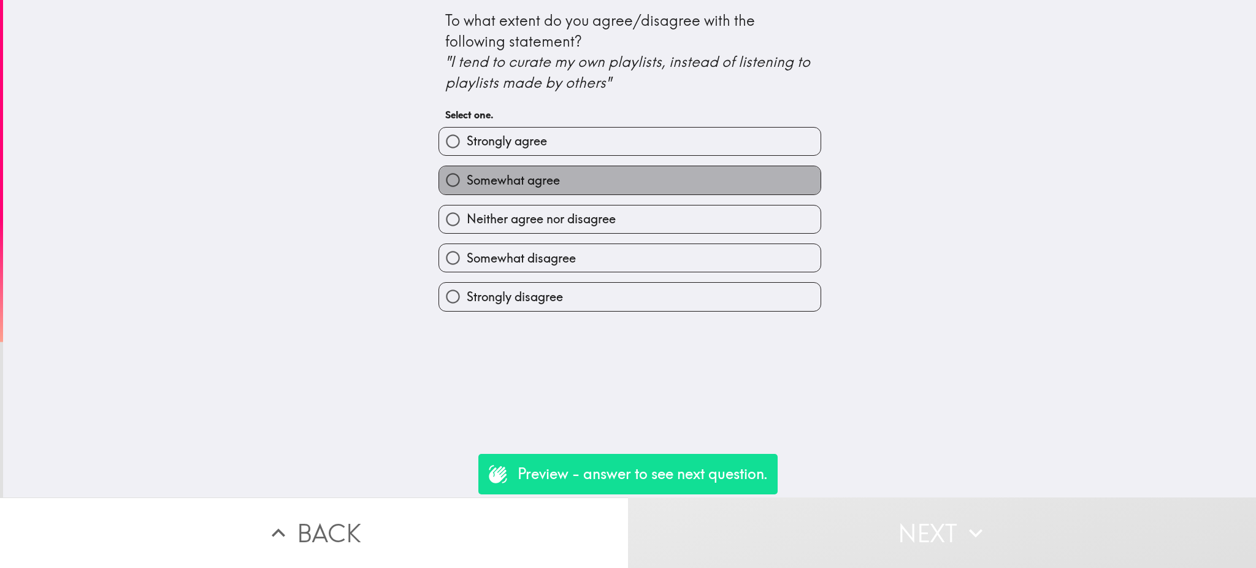
click at [563, 187] on label "Somewhat agree" at bounding box center [629, 180] width 381 height 28
click at [467, 187] on input "Somewhat agree" at bounding box center [453, 180] width 28 height 28
radio input "true"
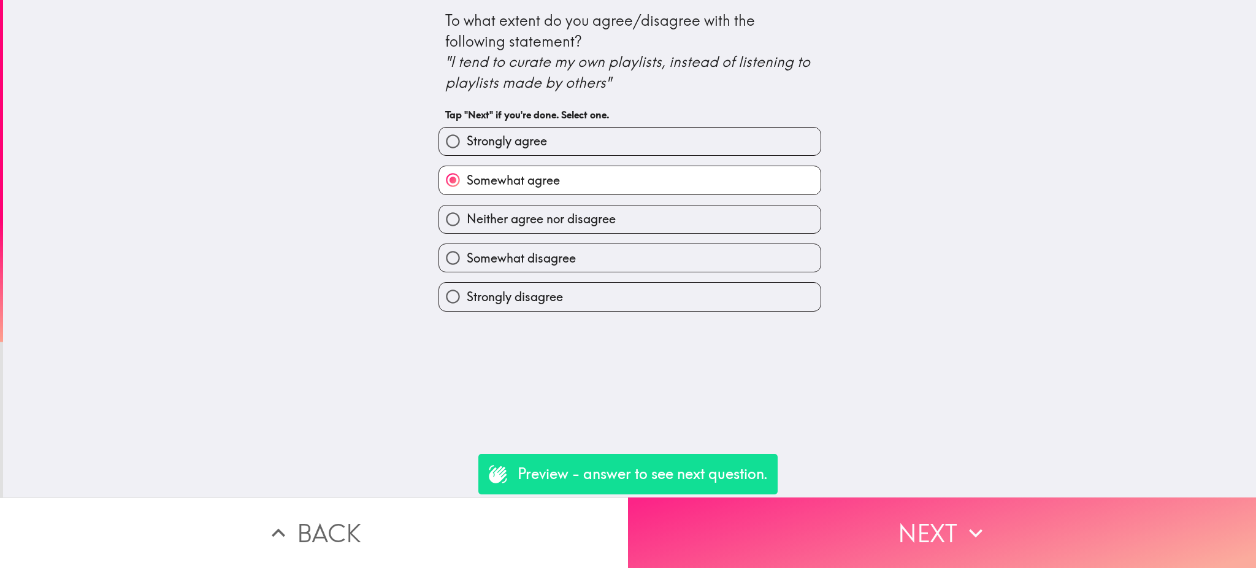
click at [844, 513] on button "Next" at bounding box center [942, 532] width 628 height 71
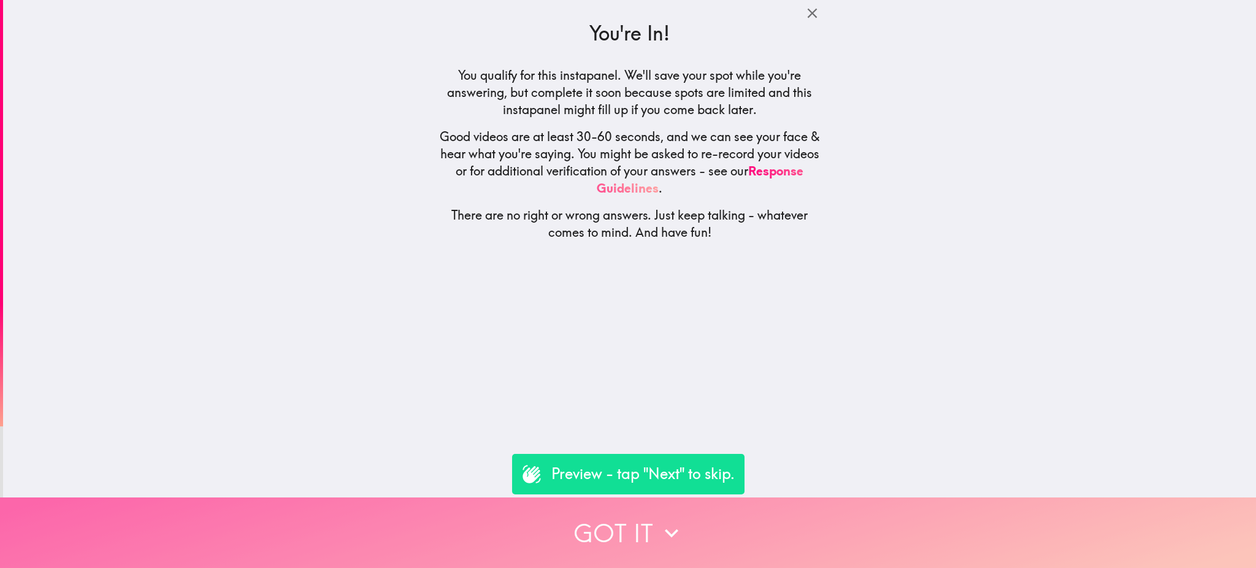
click at [764, 524] on button "Got it" at bounding box center [628, 532] width 1256 height 71
